Goal: Information Seeking & Learning: Learn about a topic

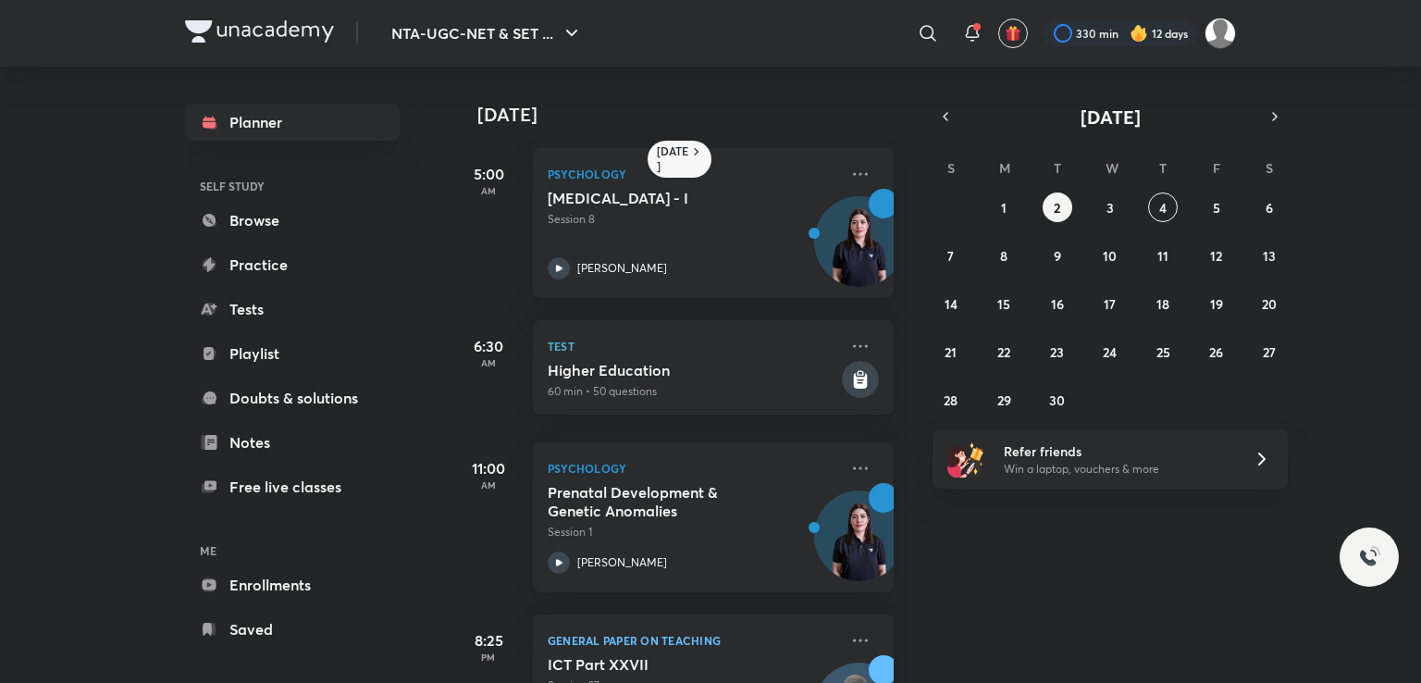
scroll to position [166, 0]
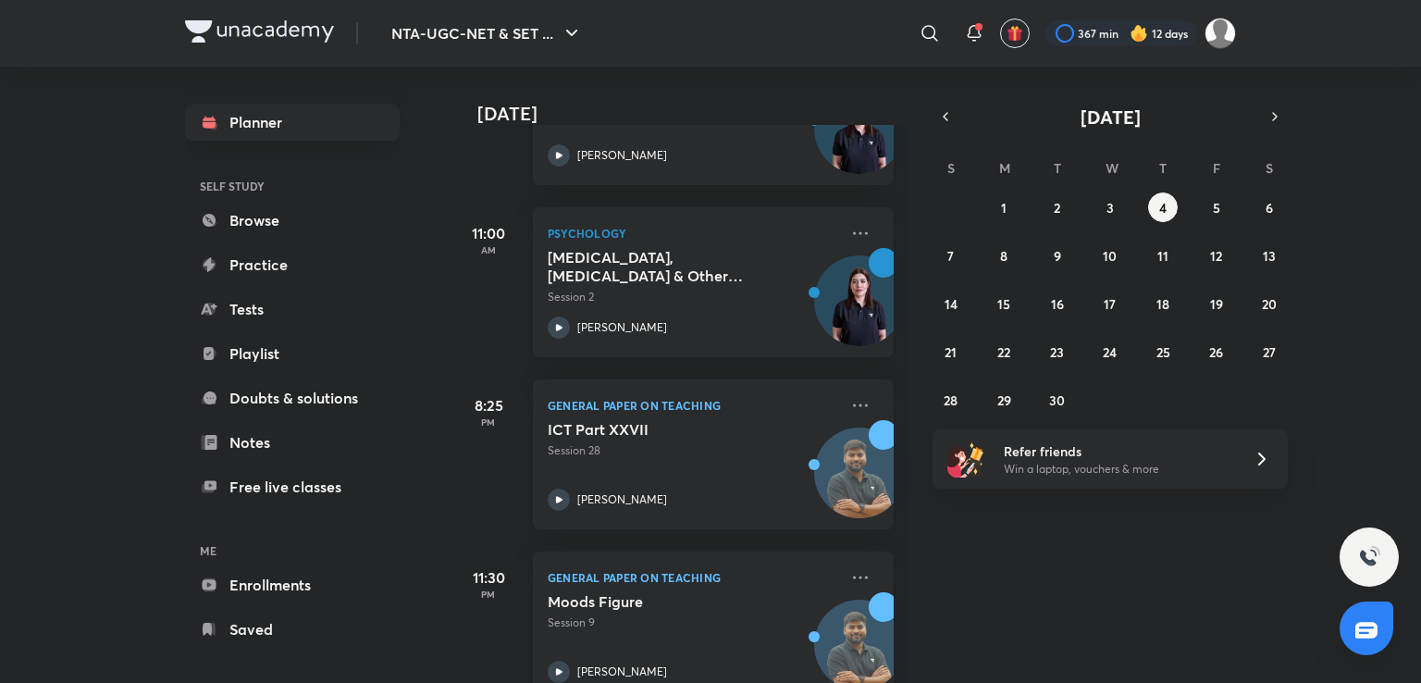
scroll to position [415, 0]
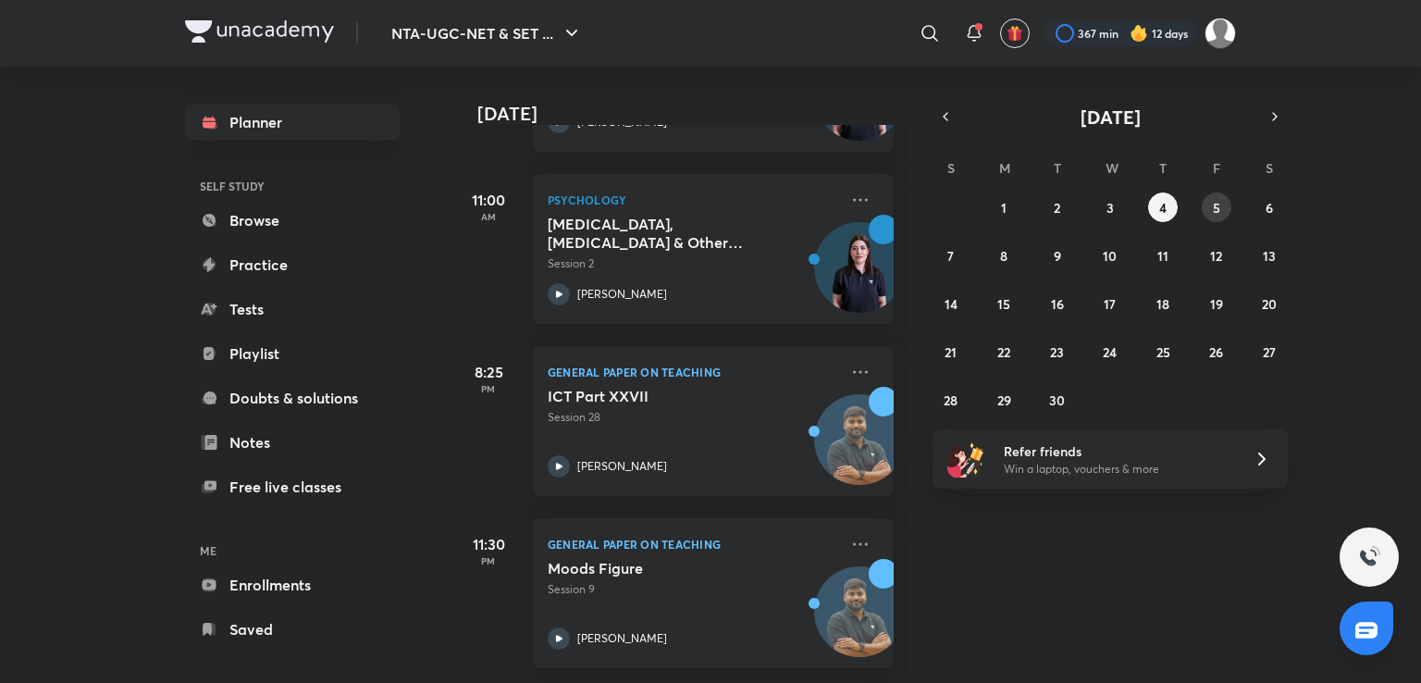
click at [1208, 197] on button "5" at bounding box center [1217, 207] width 30 height 30
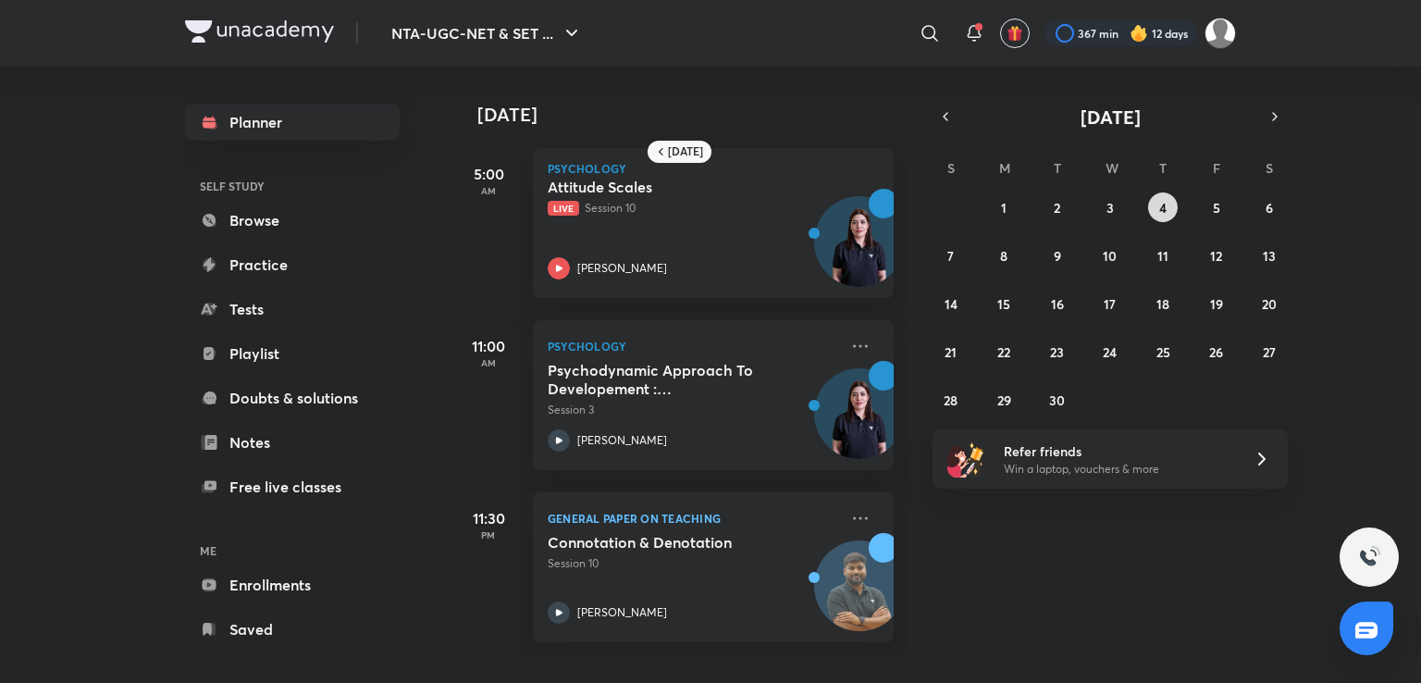
click at [1171, 208] on button "4" at bounding box center [1163, 207] width 30 height 30
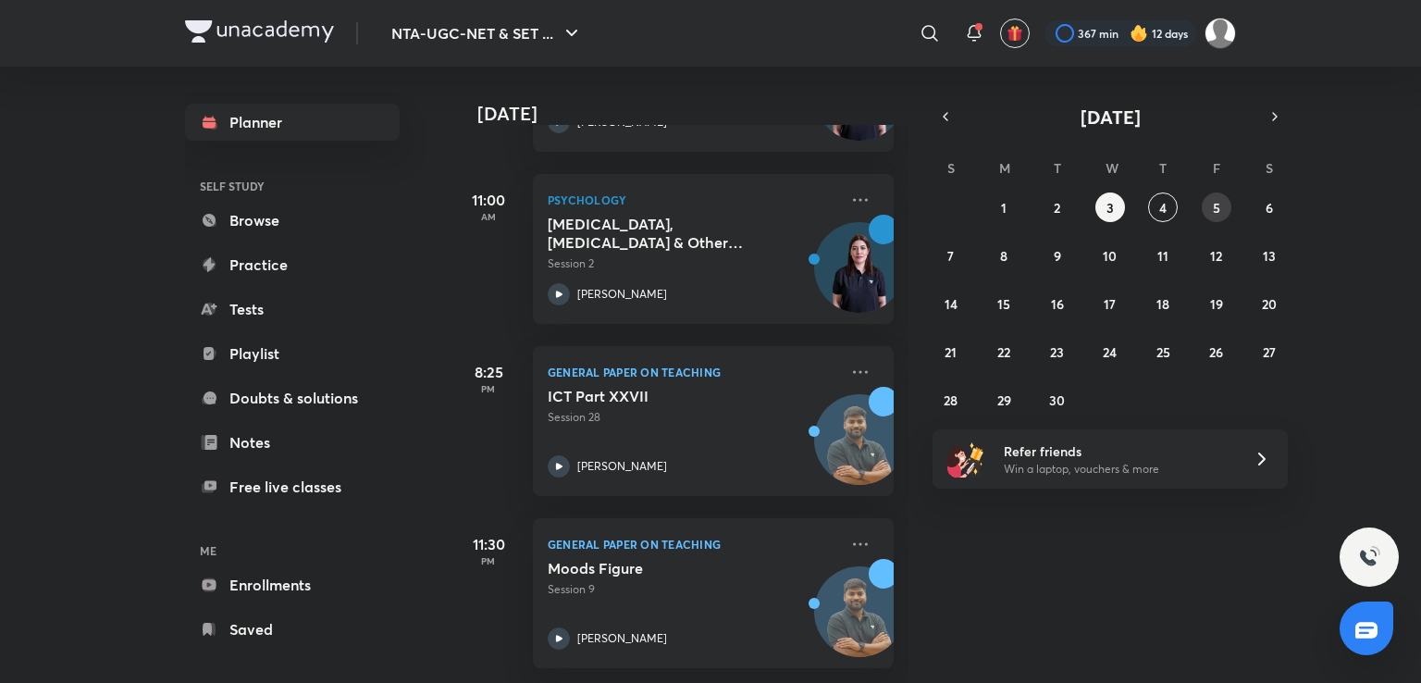
click at [1221, 206] on button "5" at bounding box center [1217, 207] width 30 height 30
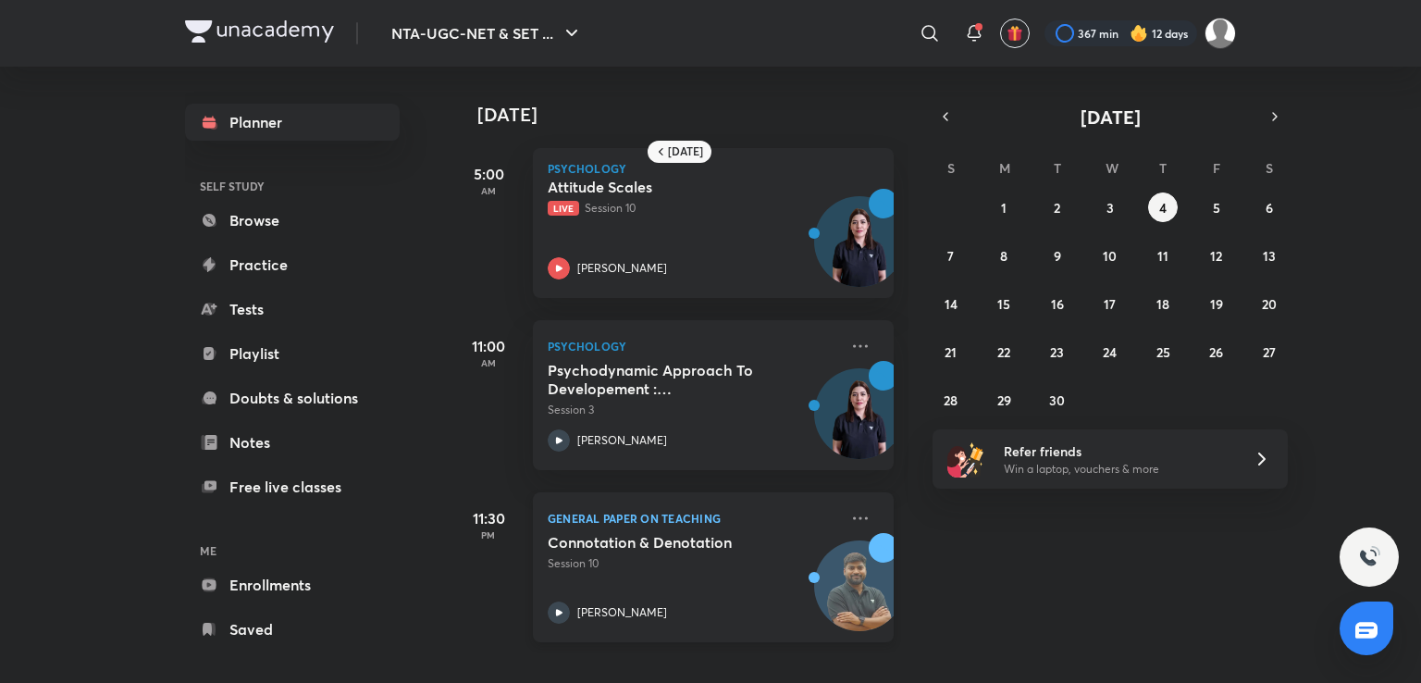
click at [692, 578] on div "Connotation & Denotation Session 10 Rajat Kumar" at bounding box center [693, 578] width 290 height 91
click at [1159, 200] on abbr "4" at bounding box center [1162, 208] width 7 height 18
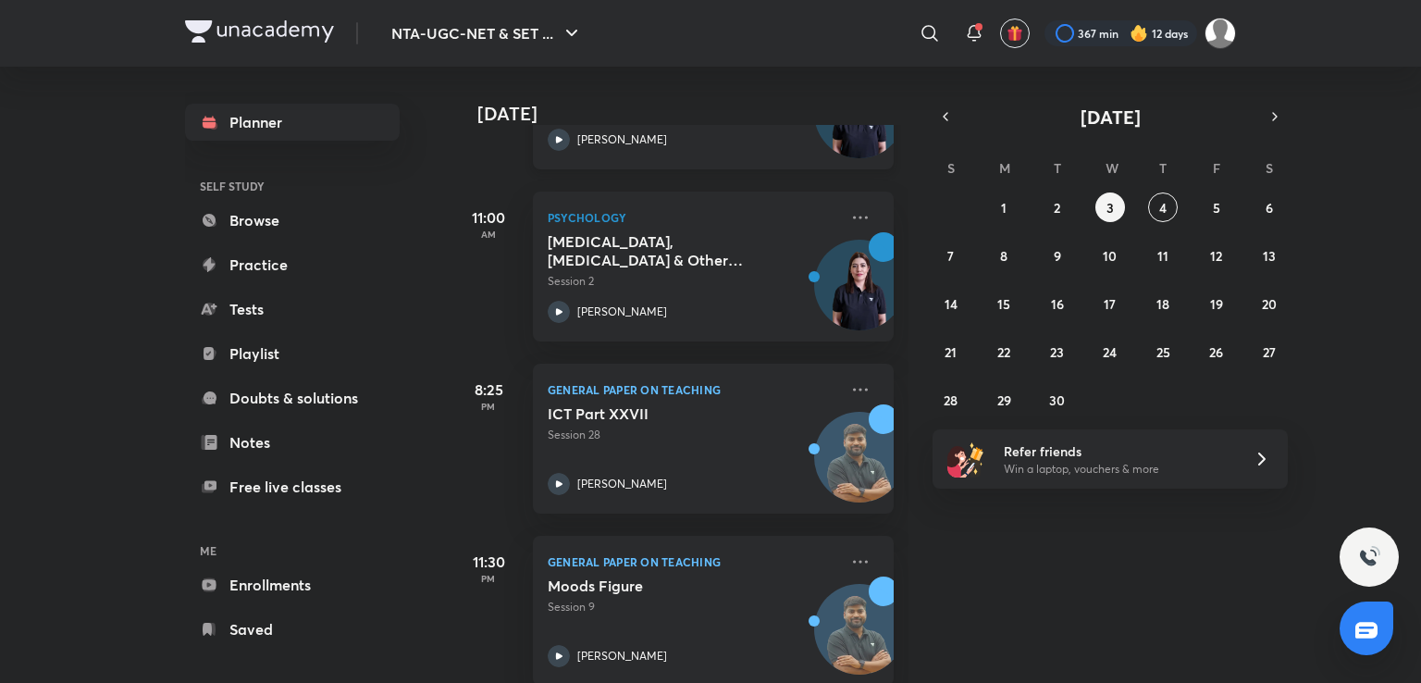
scroll to position [415, 0]
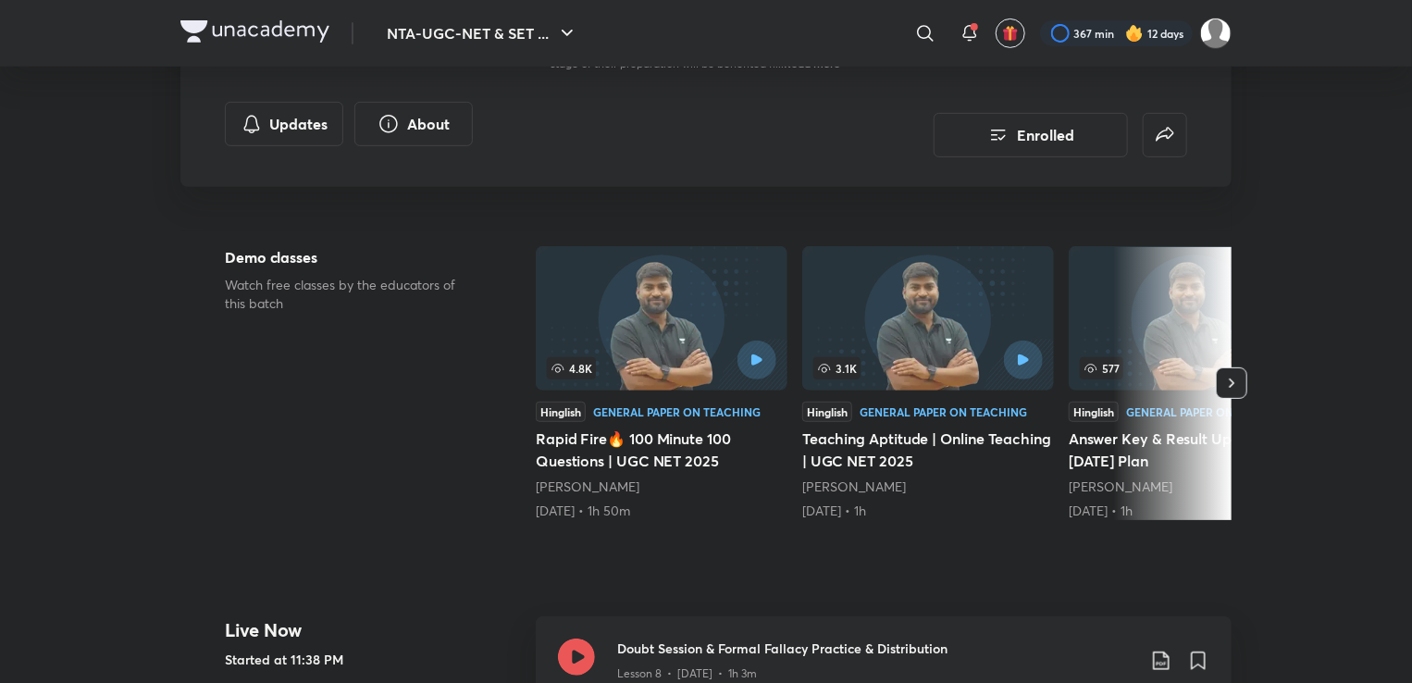
scroll to position [363, 0]
click at [1237, 371] on button "button" at bounding box center [1230, 381] width 31 height 31
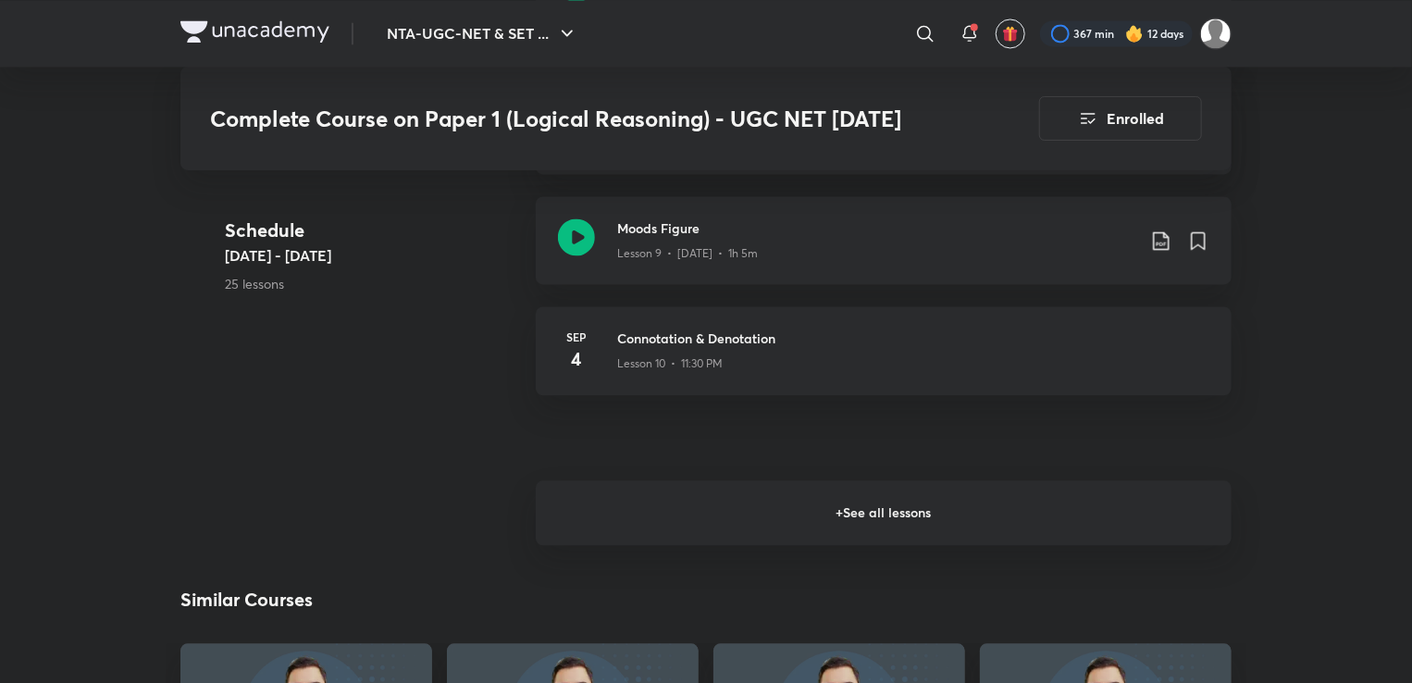
scroll to position [1857, 0]
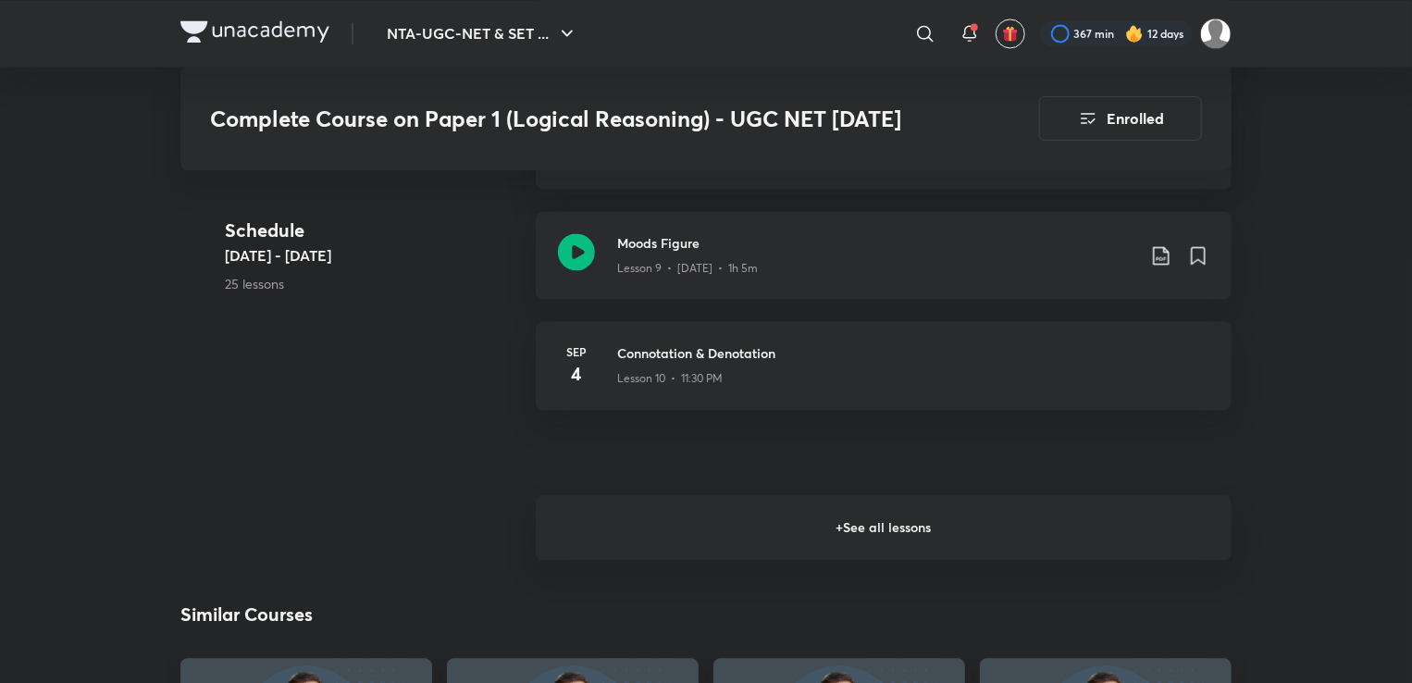
click at [851, 532] on h6 "+ See all lessons" at bounding box center [884, 527] width 696 height 65
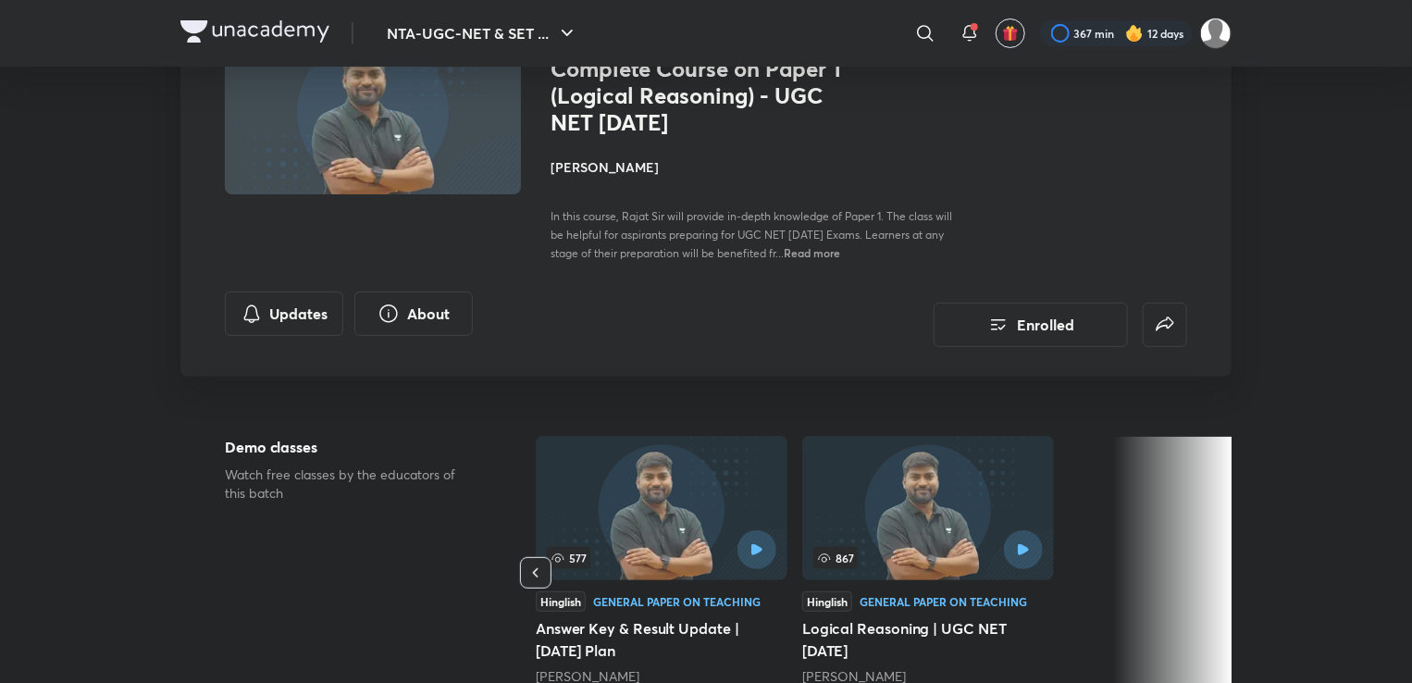
scroll to position [0, 0]
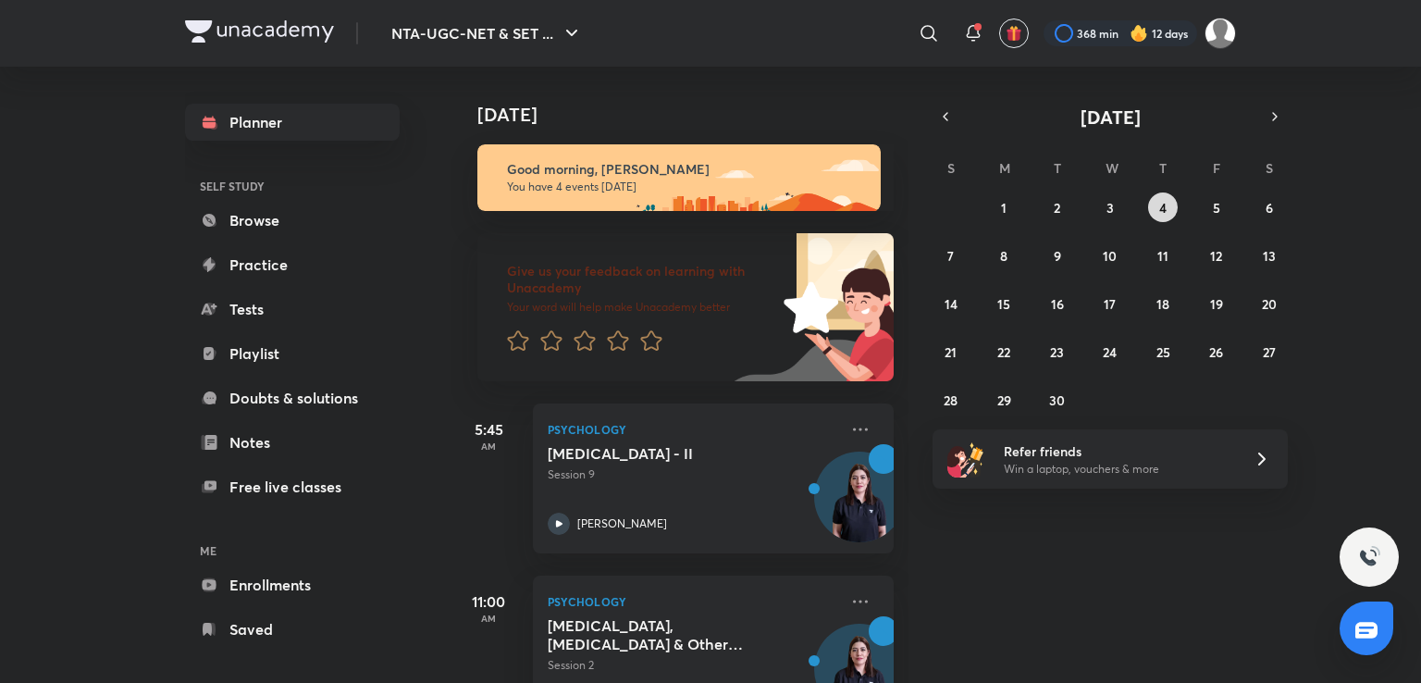
click at [1164, 204] on abbr "4" at bounding box center [1162, 208] width 7 height 18
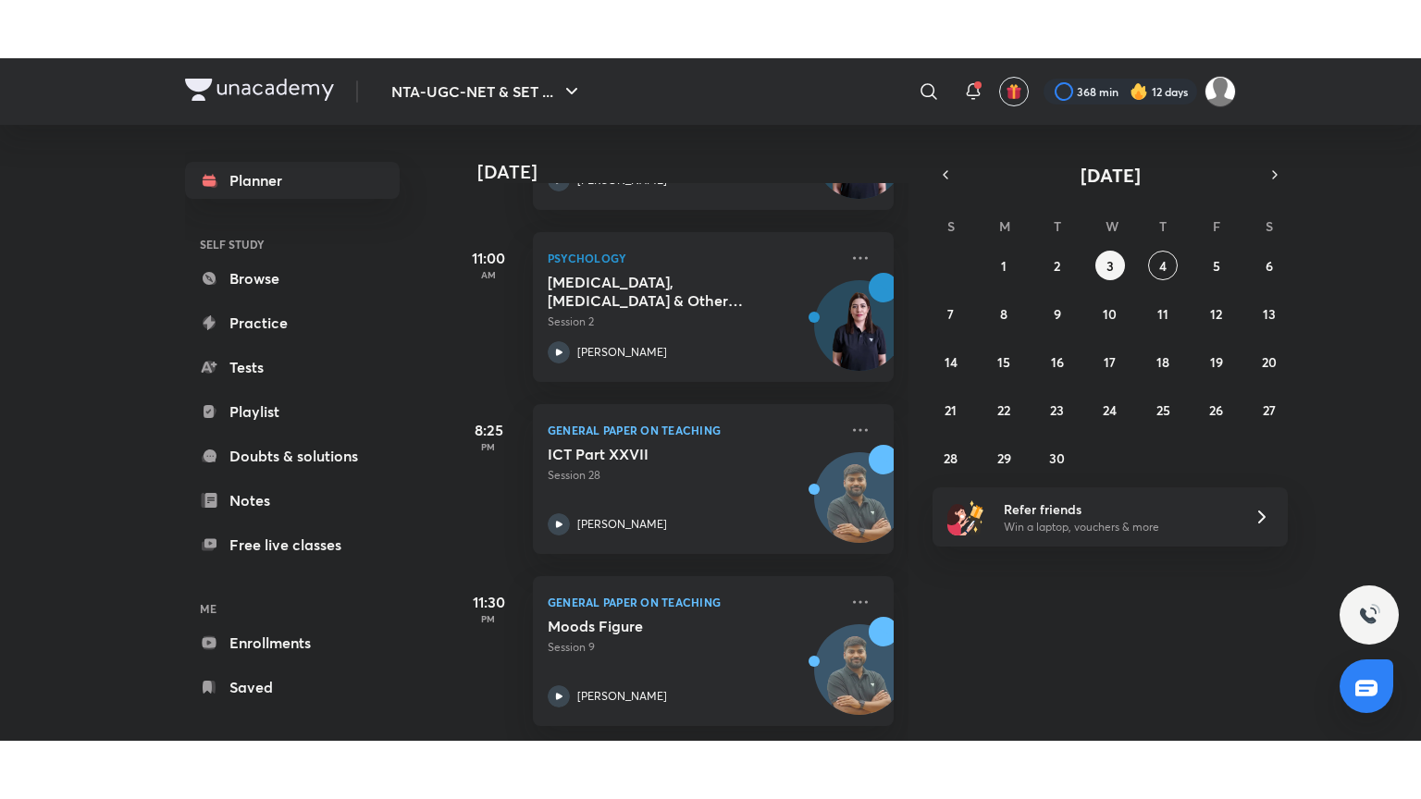
scroll to position [415, 0]
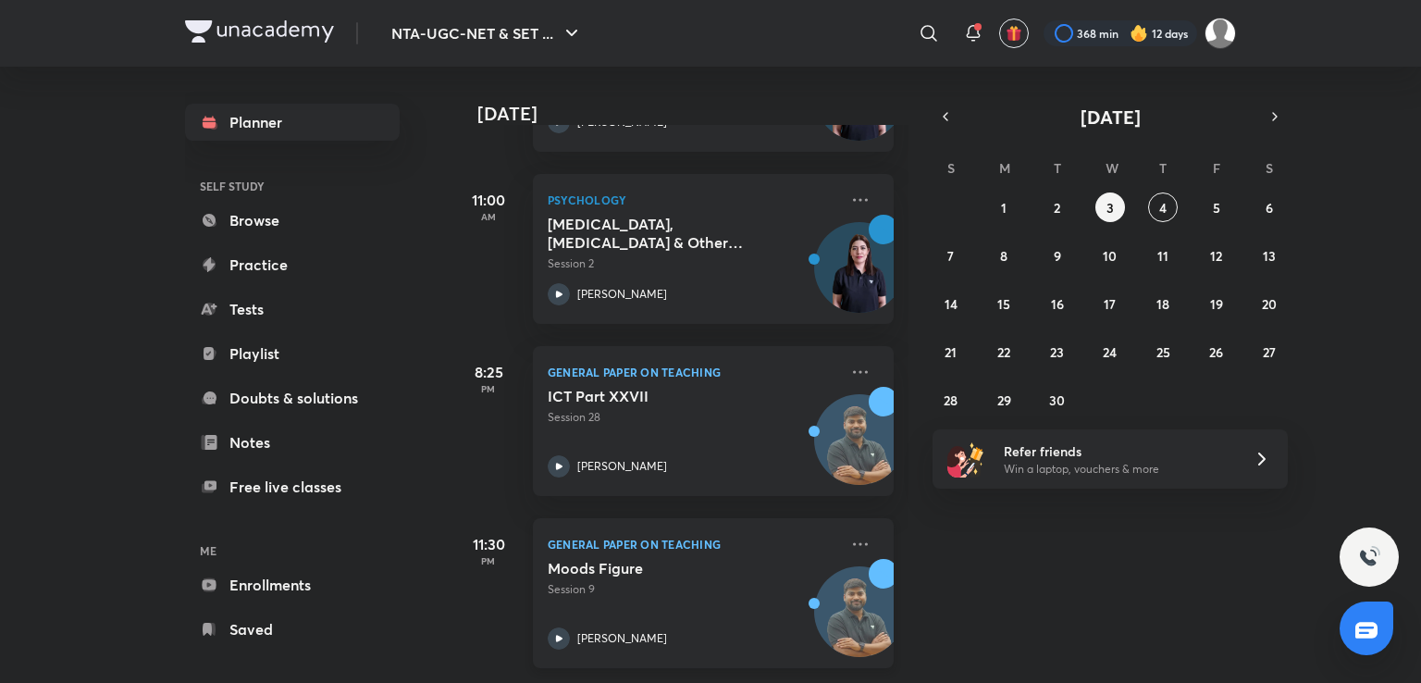
click at [720, 559] on h5 "Moods Figure" at bounding box center [663, 568] width 230 height 19
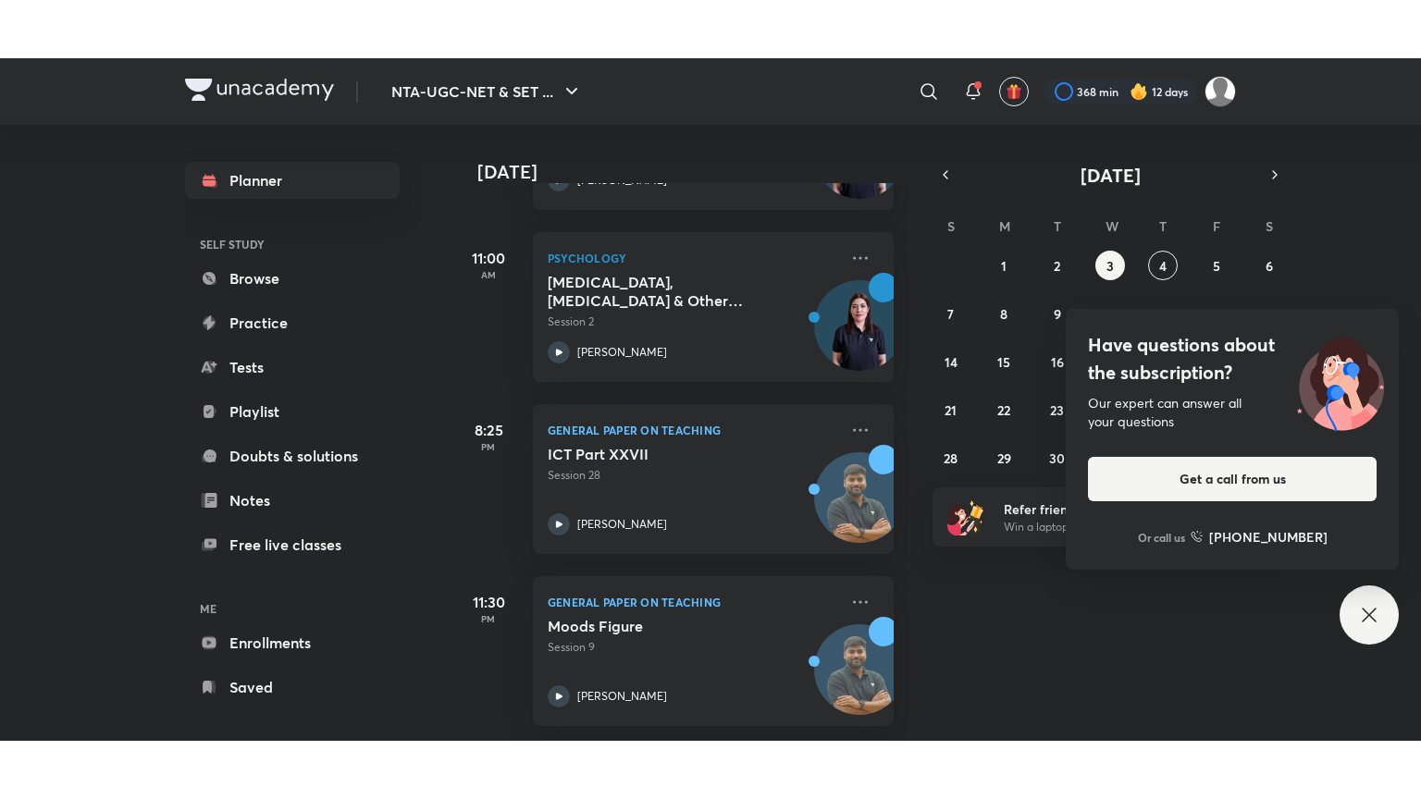
scroll to position [299, 0]
